Goal: Task Accomplishment & Management: Manage account settings

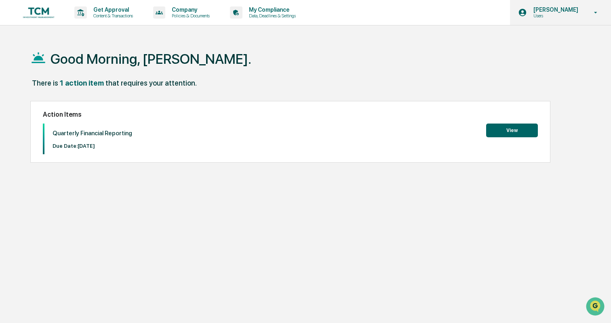
click at [559, 16] on p "Users" at bounding box center [554, 16] width 55 height 6
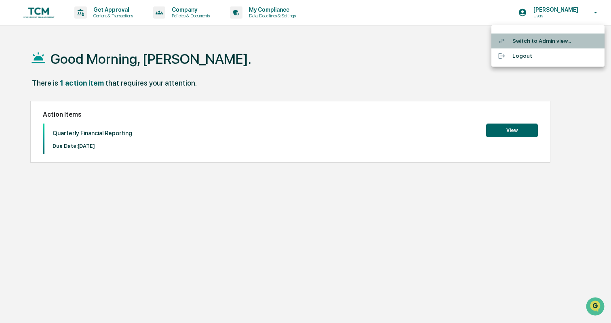
click at [546, 39] on li "Switch to Admin view..." at bounding box center [548, 41] width 113 height 15
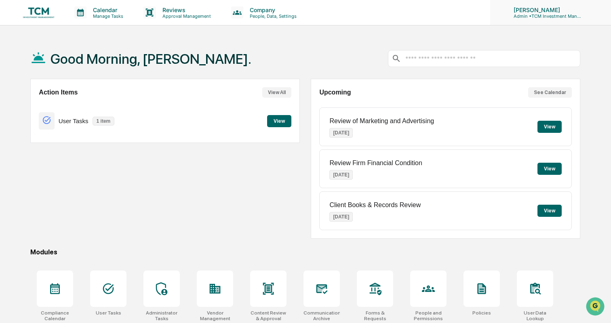
click at [552, 12] on p "[PERSON_NAME]" at bounding box center [544, 9] width 75 height 7
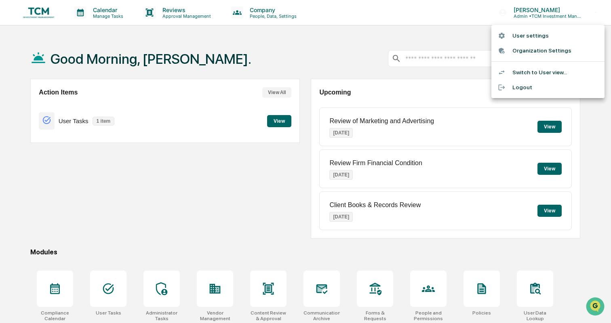
click at [546, 52] on li "Organization Settings" at bounding box center [548, 50] width 113 height 15
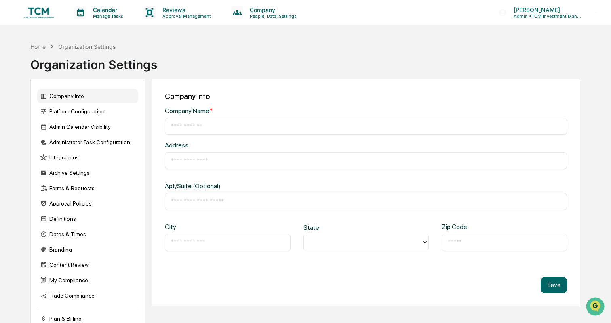
type input "**********"
type input "********"
type input "*****"
click at [61, 249] on div "Branding" at bounding box center [87, 250] width 101 height 15
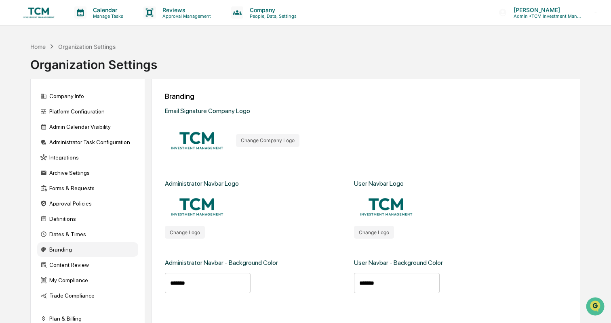
click at [40, 11] on img at bounding box center [38, 12] width 39 height 15
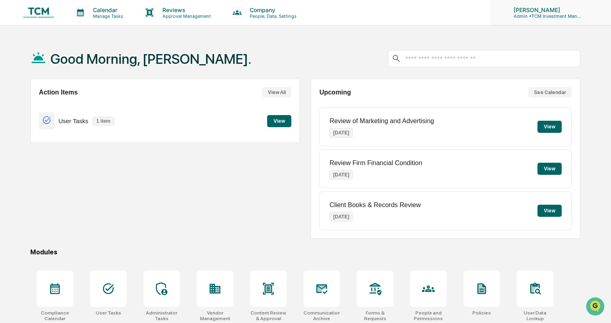
click at [547, 19] on p "Admin • TCM Investment Management" at bounding box center [544, 16] width 75 height 6
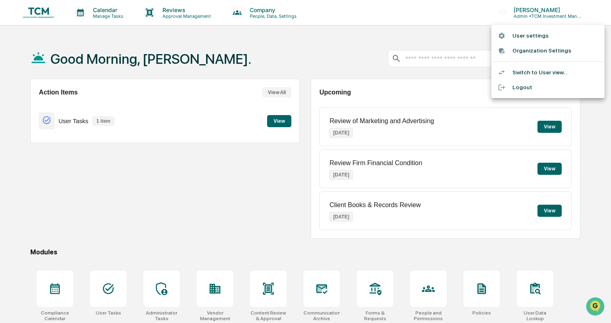
click at [542, 68] on li "Switch to User view..." at bounding box center [548, 72] width 113 height 15
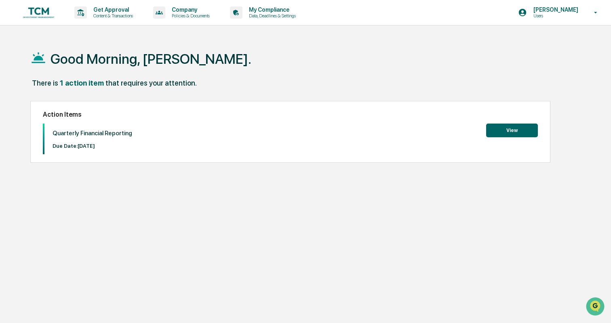
click at [511, 132] on button "View" at bounding box center [512, 131] width 52 height 14
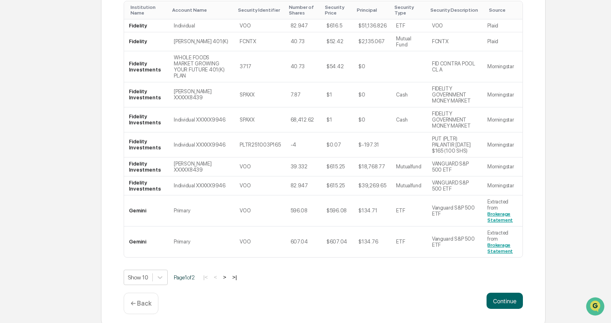
scroll to position [168, 0]
click at [140, 294] on div "← Back" at bounding box center [141, 304] width 35 height 21
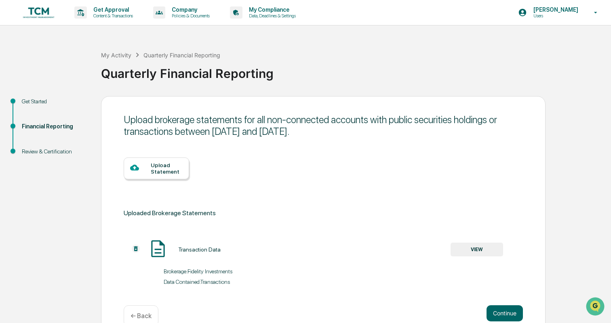
scroll to position [0, 0]
click at [142, 316] on p "← Back" at bounding box center [141, 317] width 21 height 8
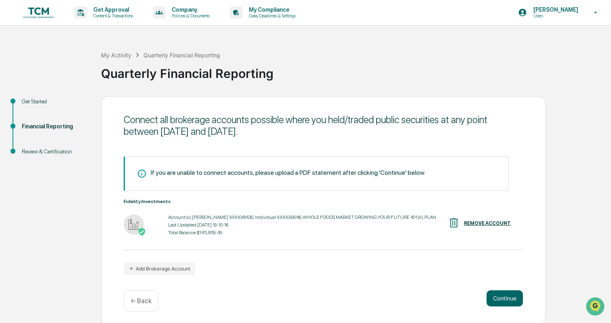
click at [143, 305] on p "← Back" at bounding box center [141, 302] width 21 height 8
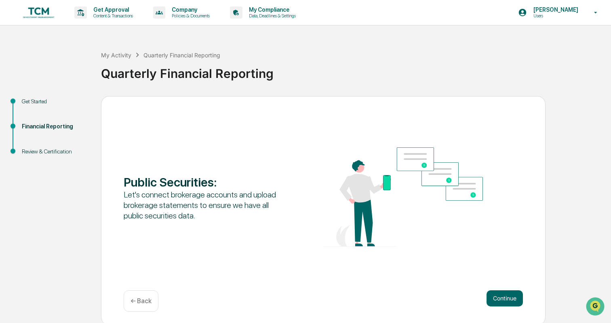
click at [143, 305] on p "← Back" at bounding box center [141, 302] width 21 height 8
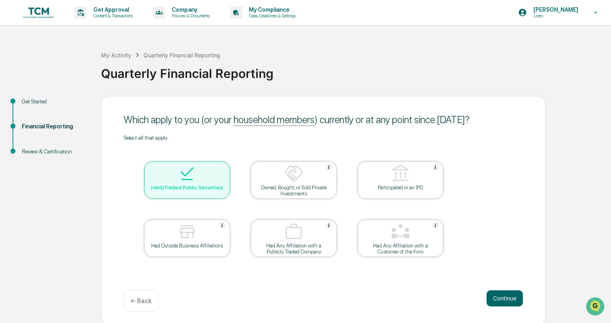
click at [143, 305] on p "← Back" at bounding box center [141, 302] width 21 height 8
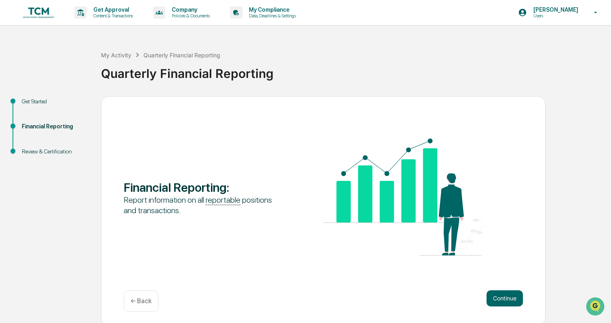
click at [143, 303] on p "← Back" at bounding box center [141, 302] width 21 height 8
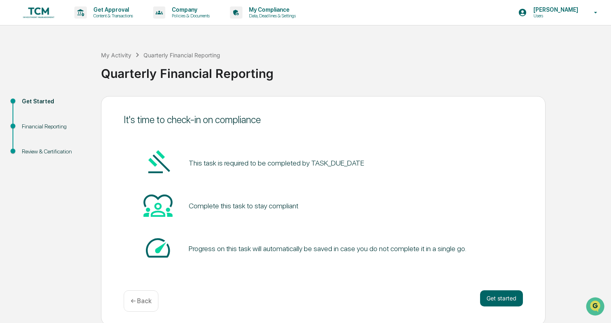
click at [143, 303] on p "← Back" at bounding box center [141, 302] width 21 height 8
